Goal: Transaction & Acquisition: Register for event/course

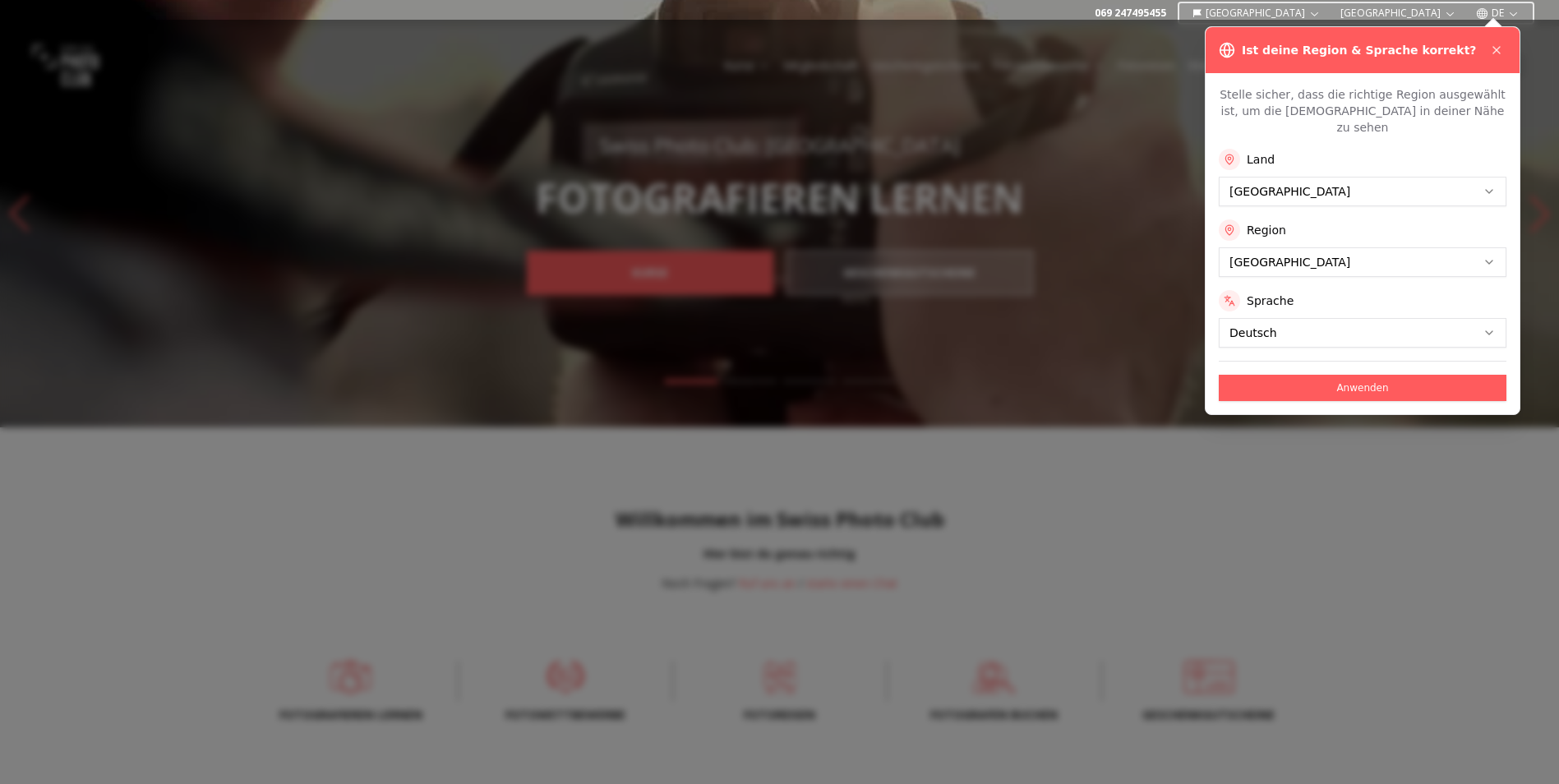
click at [1332, 155] on div "Land [GEOGRAPHIC_DATA]" at bounding box center [1363, 177] width 288 height 58
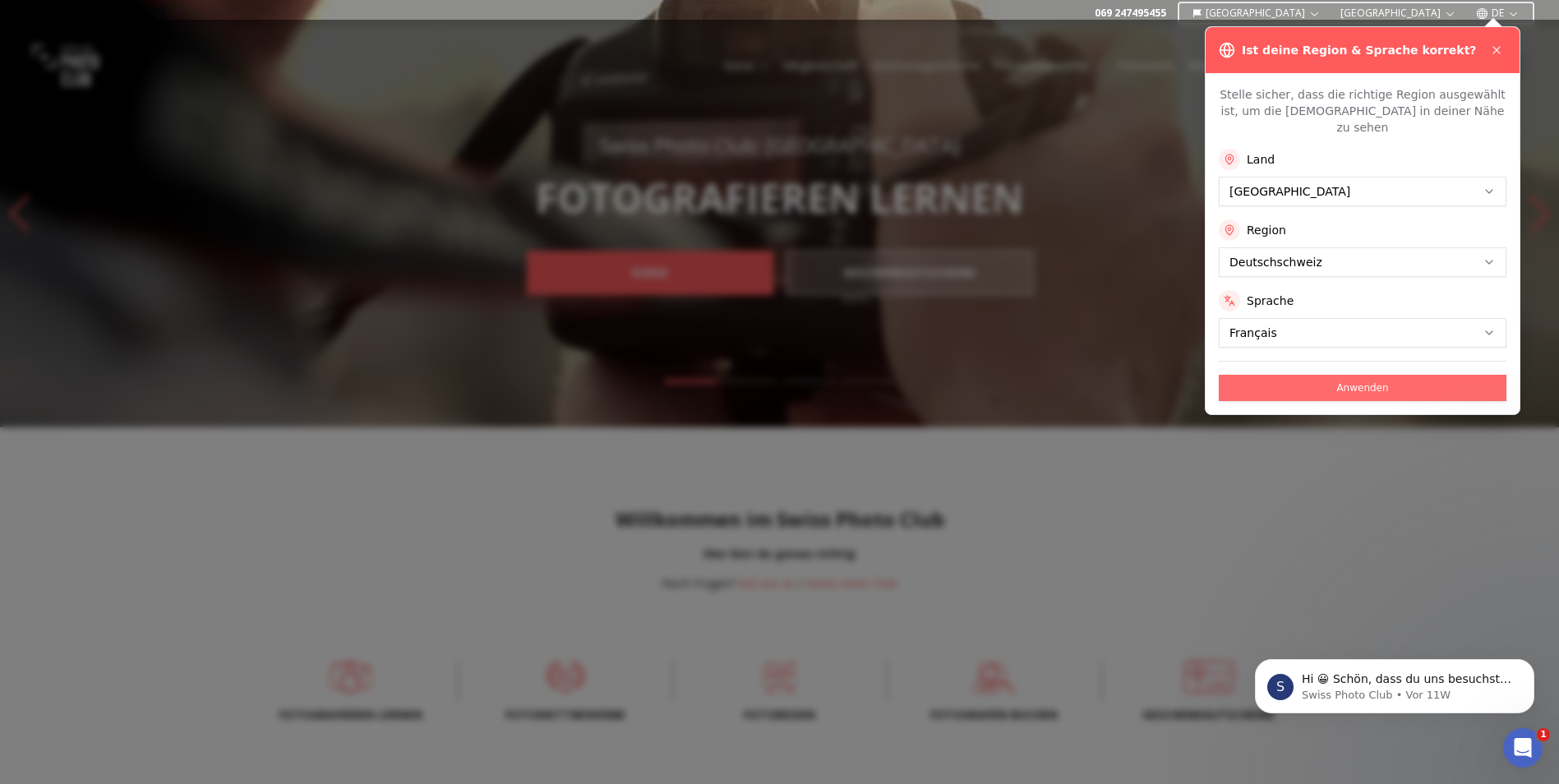
click at [1323, 375] on button "Anwenden" at bounding box center [1363, 388] width 288 height 26
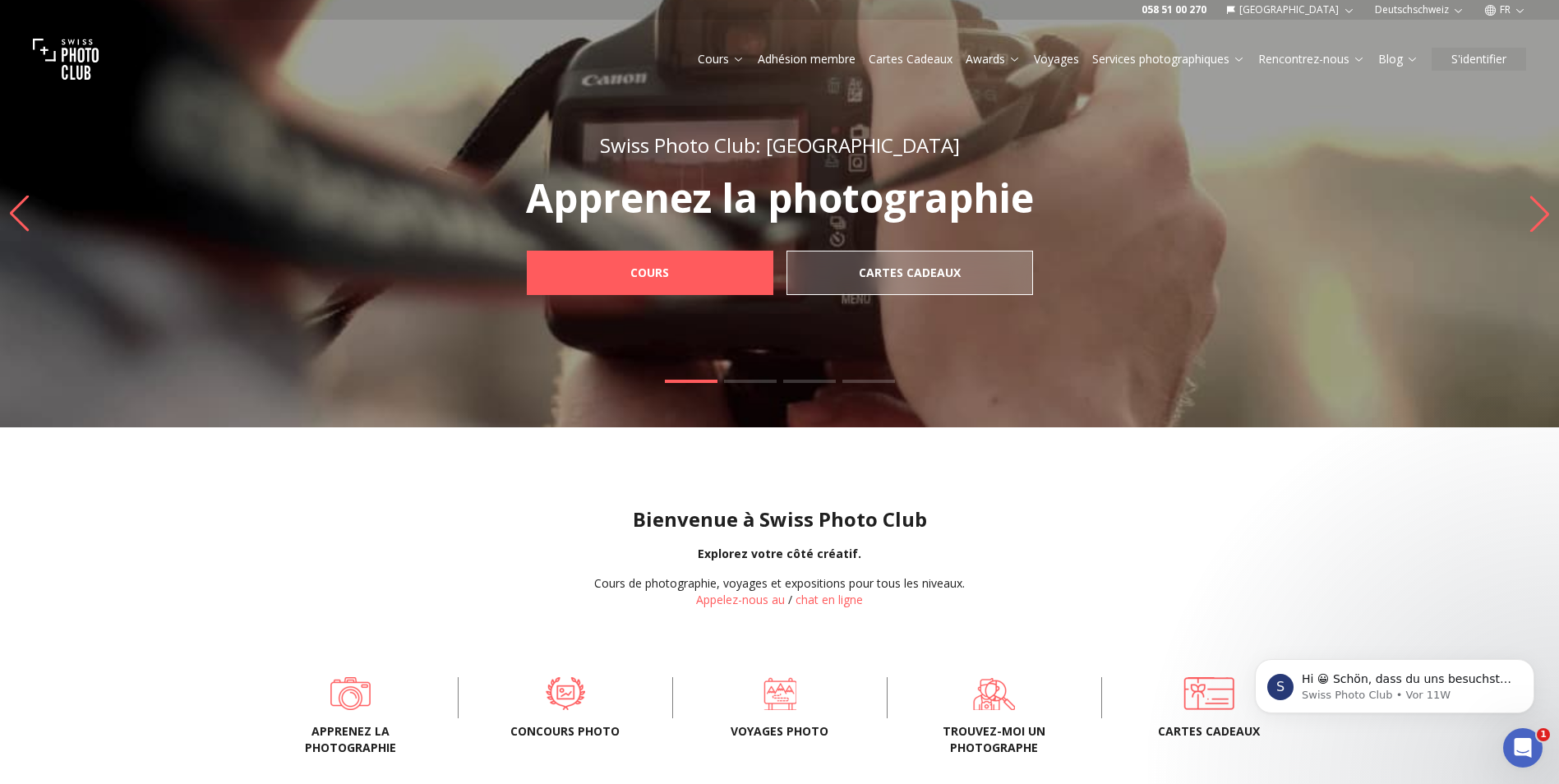
click at [1512, 11] on button "FR" at bounding box center [1505, 10] width 55 height 20
click at [1508, 50] on link "de" at bounding box center [1506, 56] width 33 height 20
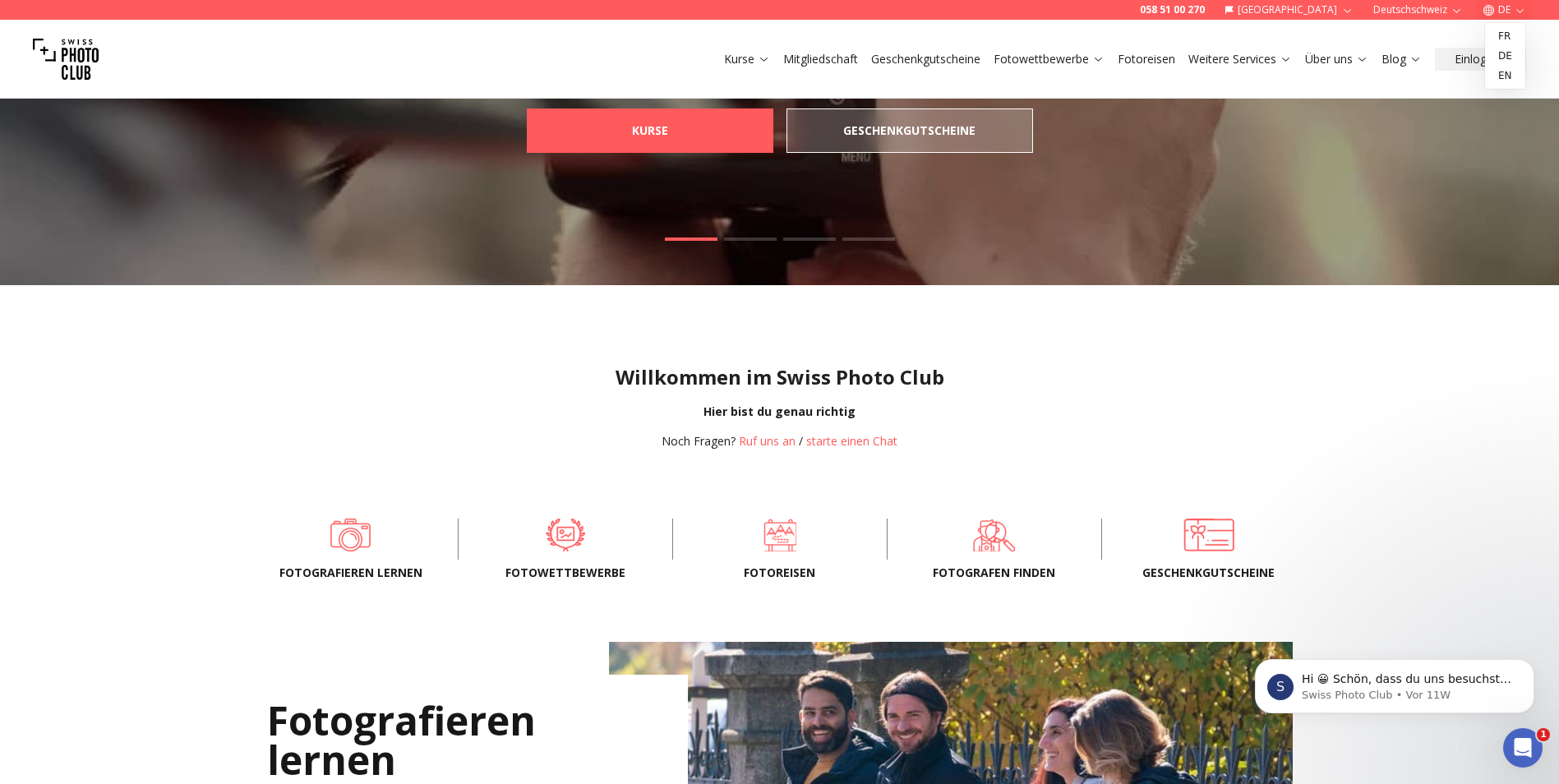
scroll to position [164, 0]
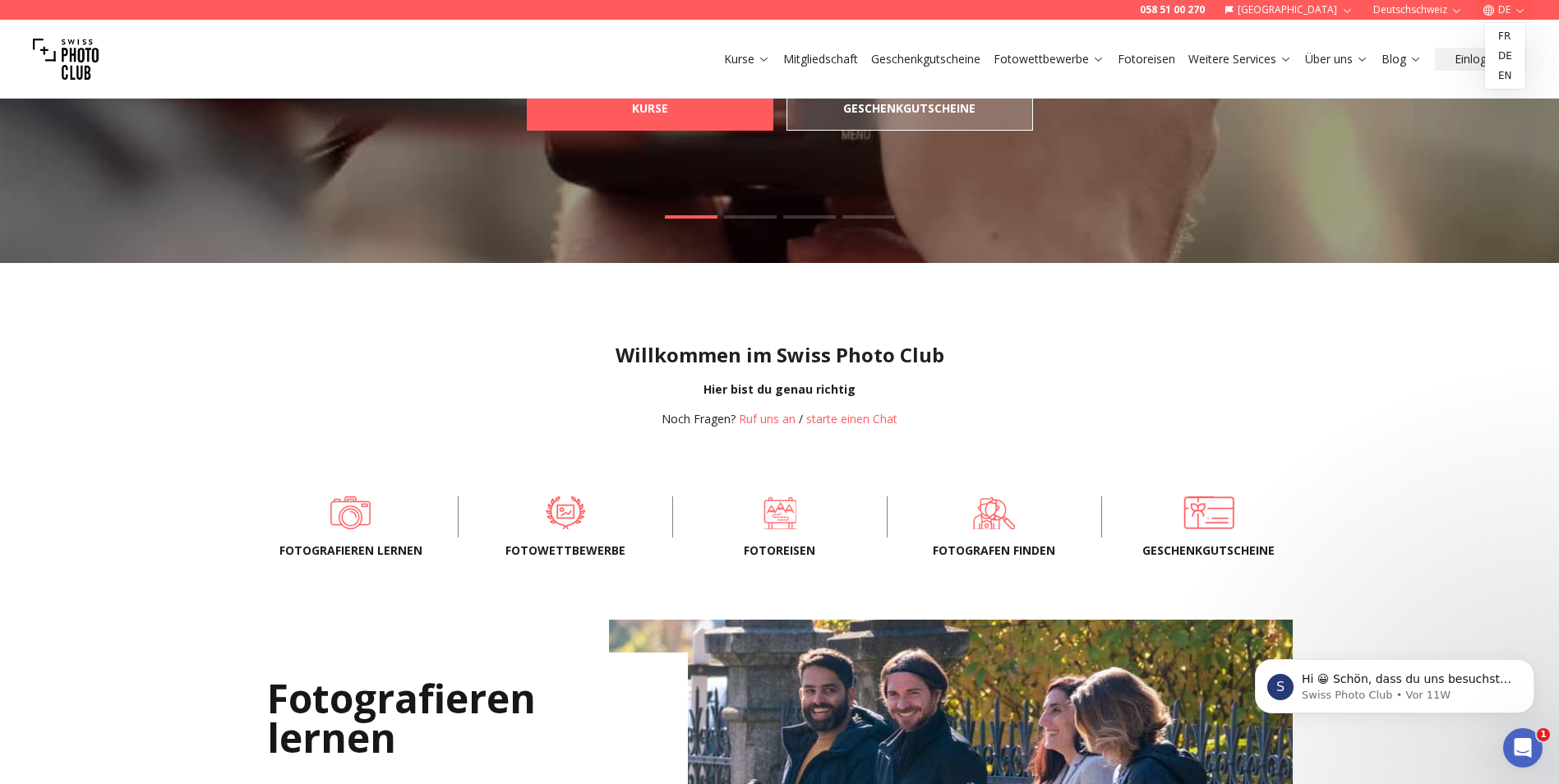
click at [1164, 334] on div "Willkommen im Swiss Photo Club Hier bist du genau richtig Noch Fragen? Ruf uns …" at bounding box center [780, 372] width 1559 height 217
click at [566, 542] on span "Fotowettbewerbe" at bounding box center [565, 550] width 162 height 17
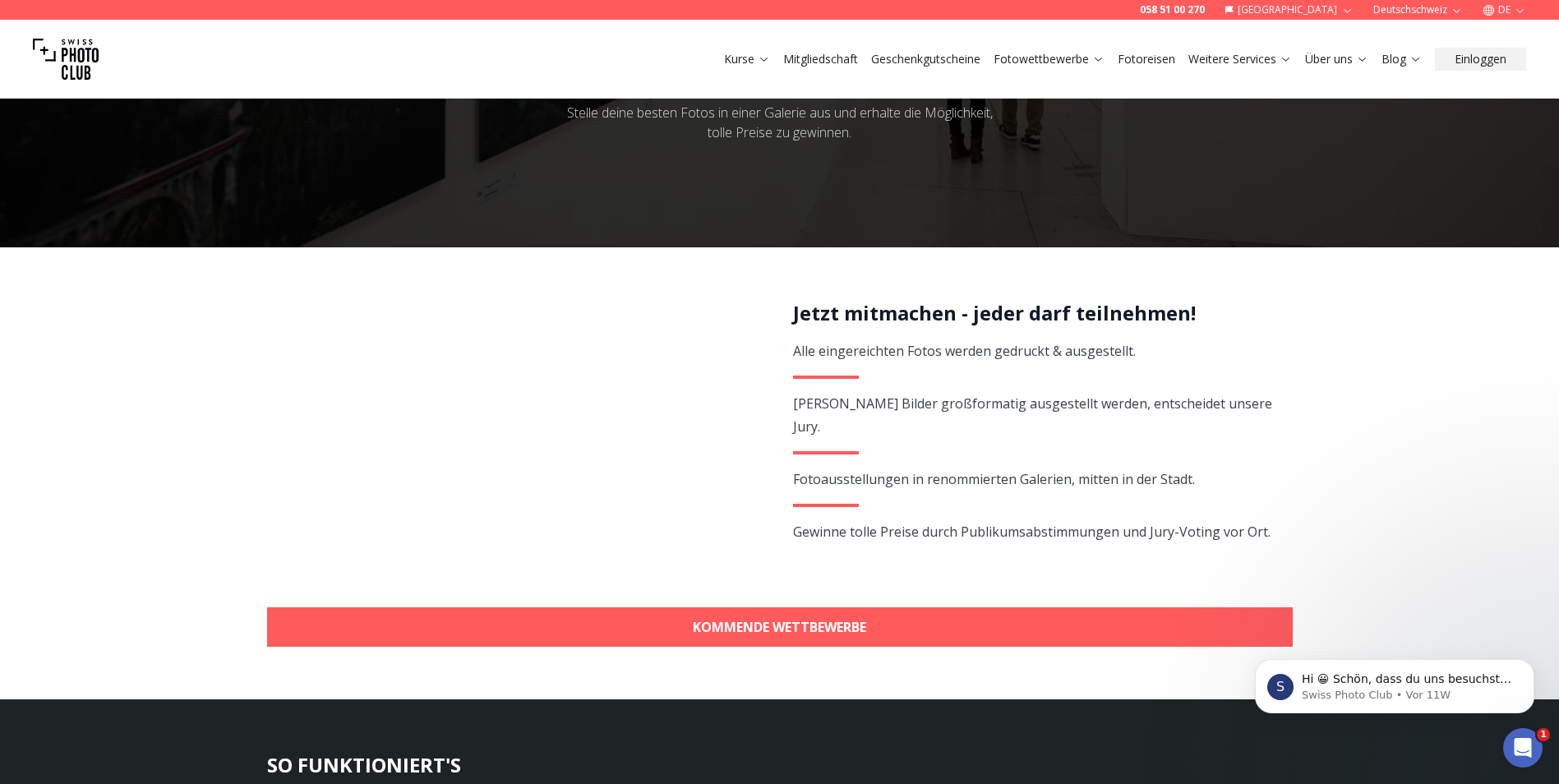
scroll to position [329, 0]
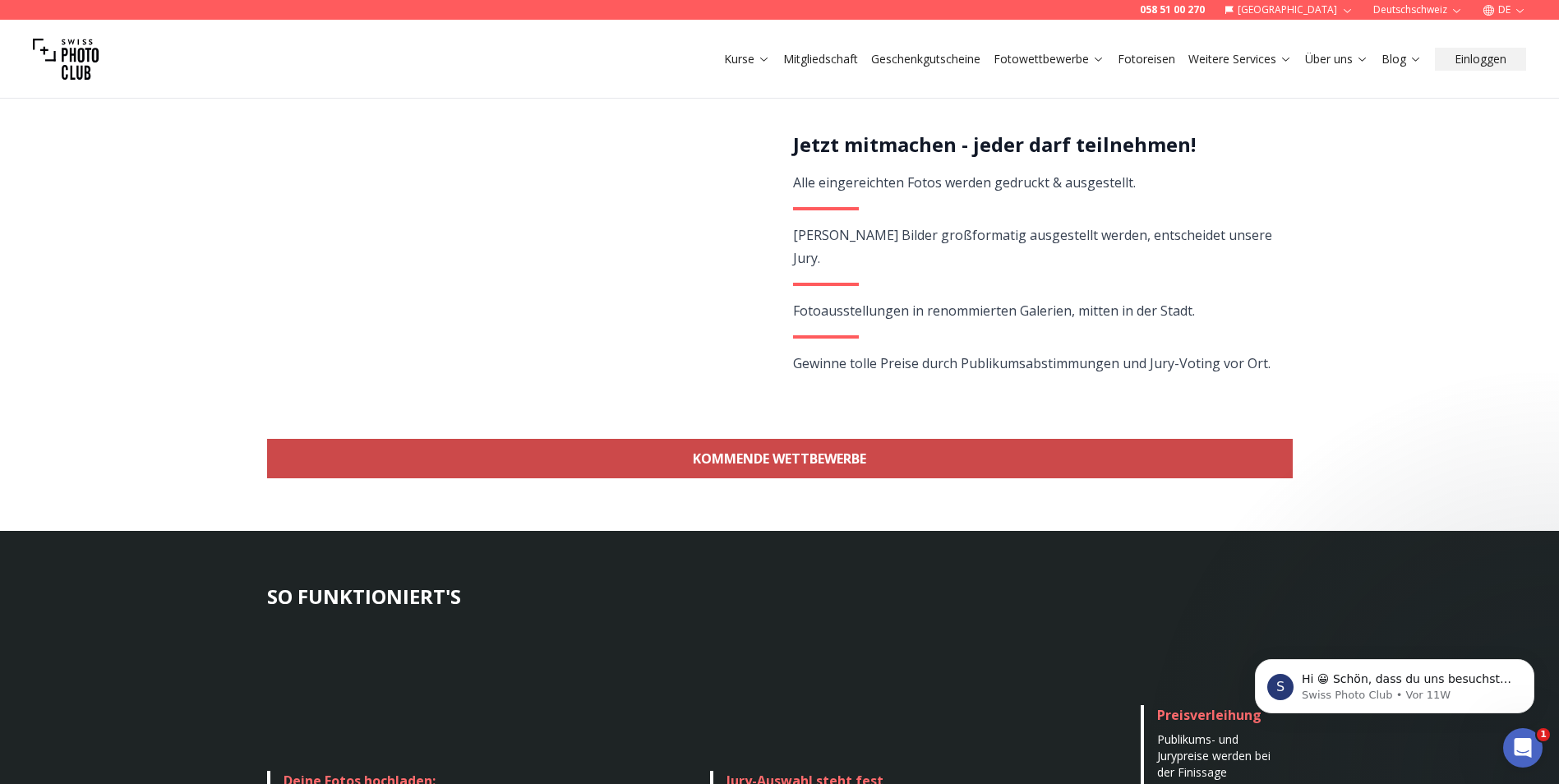
click at [824, 456] on link "KOMMENDE WETTBEWERBE" at bounding box center [780, 458] width 1026 height 39
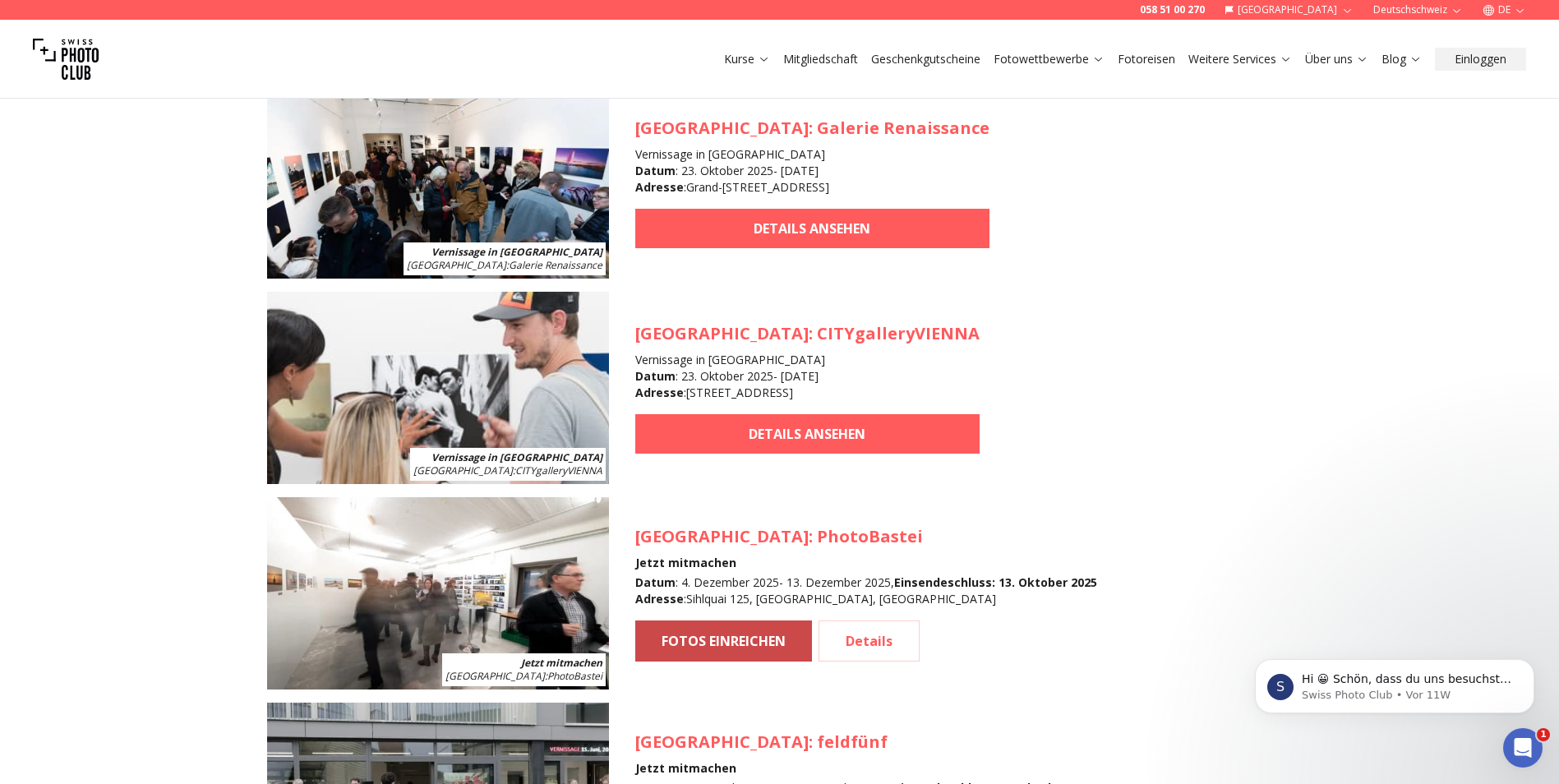
scroll to position [1546, 0]
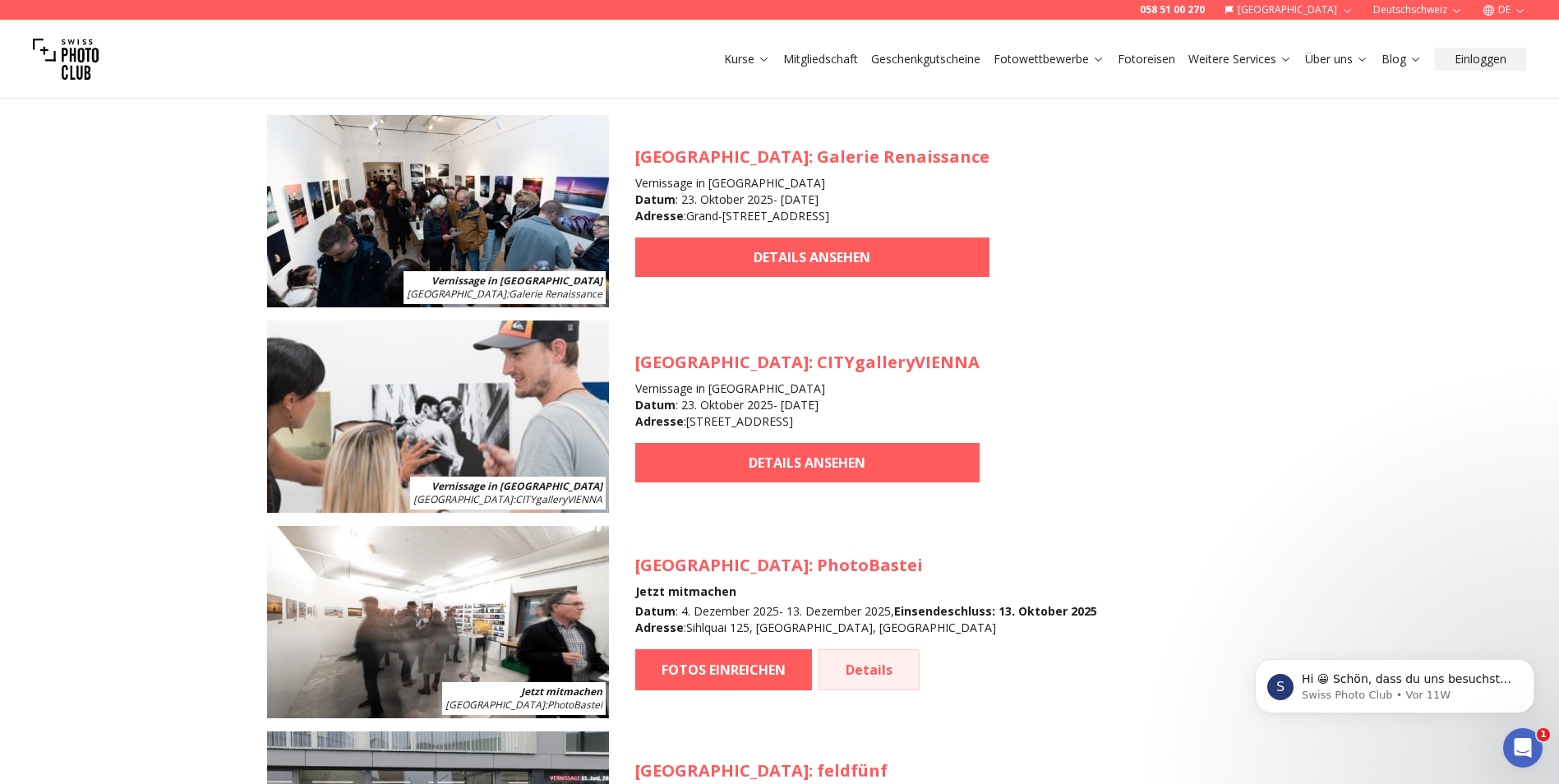
click at [873, 668] on link "Details" at bounding box center [869, 669] width 101 height 41
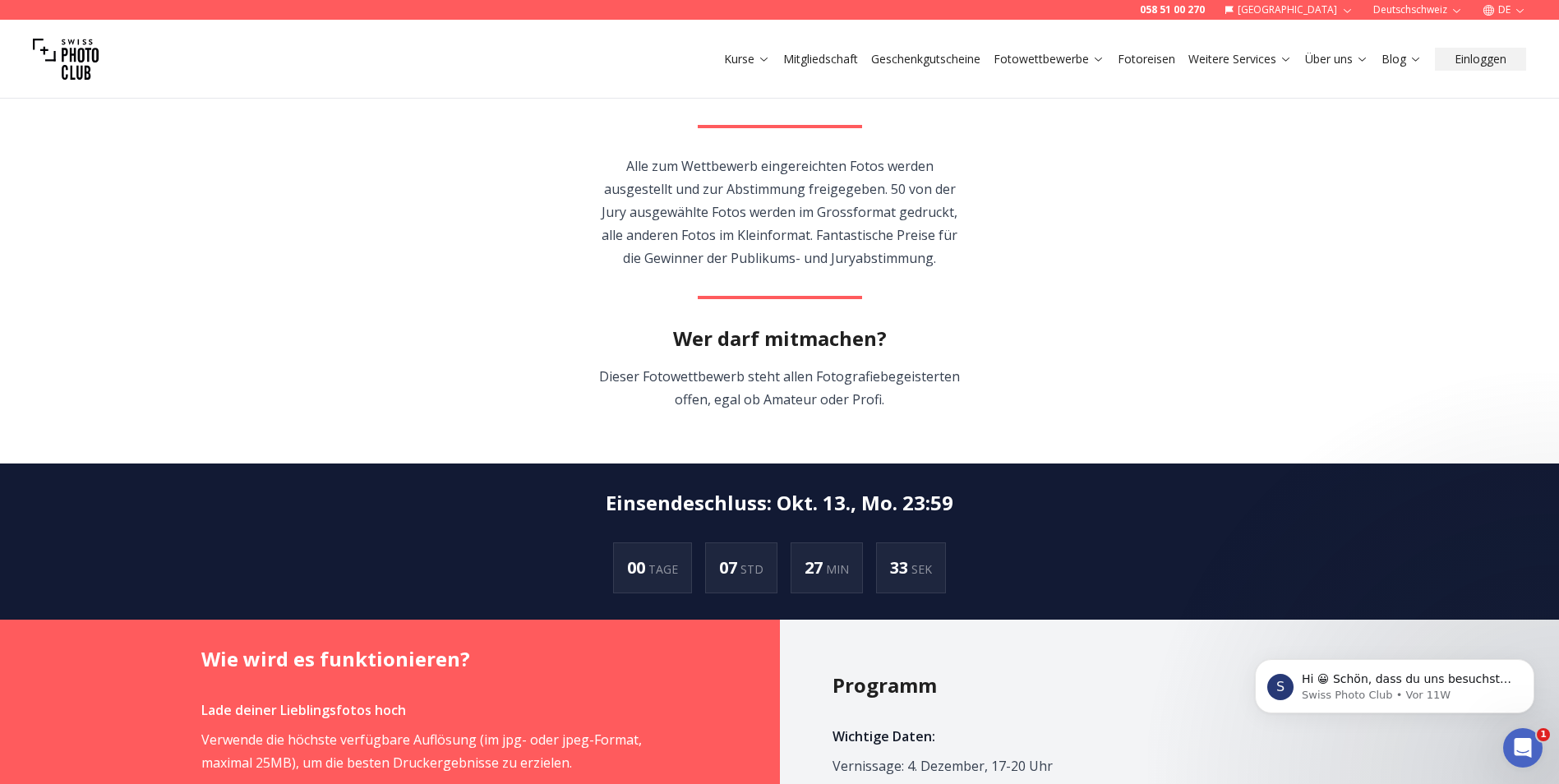
scroll to position [493, 0]
